Goal: Task Accomplishment & Management: Use online tool/utility

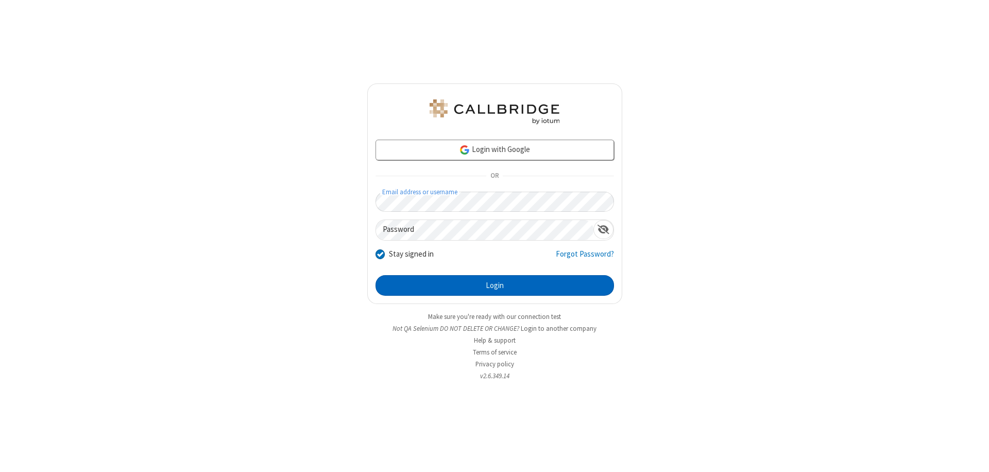
click at [495, 285] on button "Login" at bounding box center [495, 285] width 239 height 21
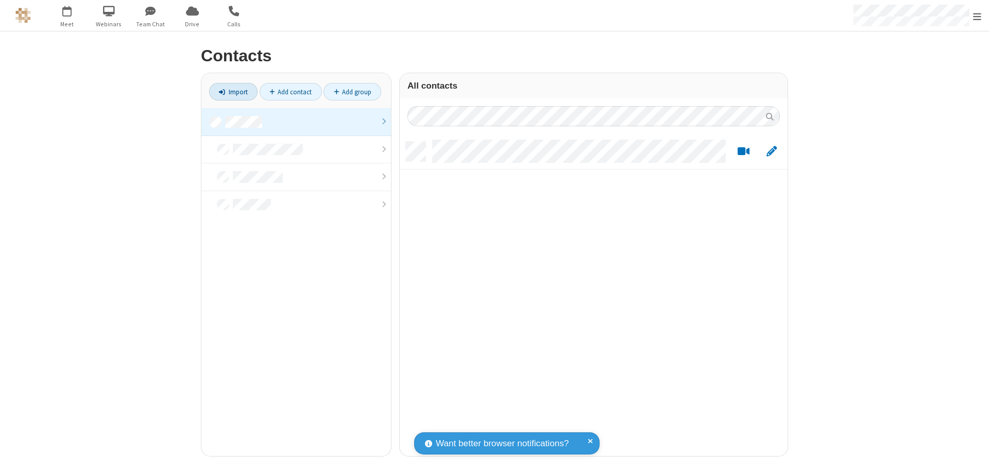
click at [233, 92] on link "Import" at bounding box center [233, 92] width 48 height 18
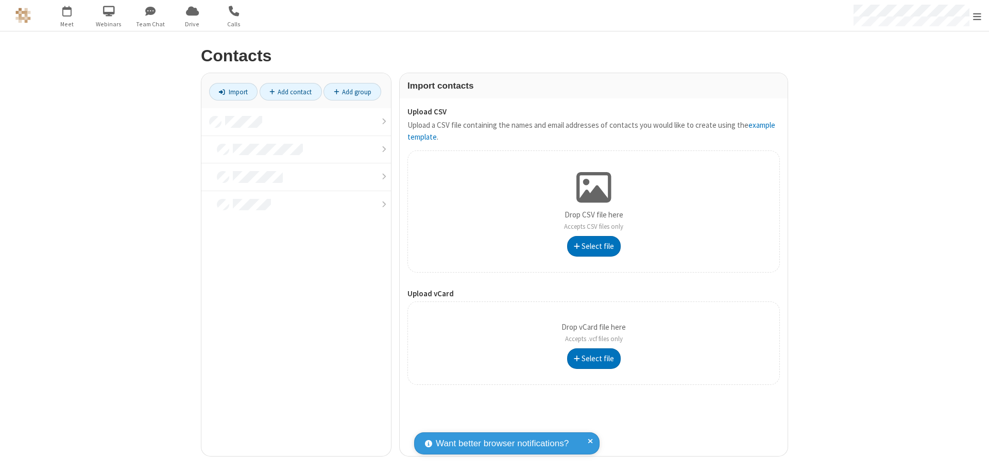
type input "C:\fakepath\excel_file.xlsx"
